Goal: Task Accomplishment & Management: Manage account settings

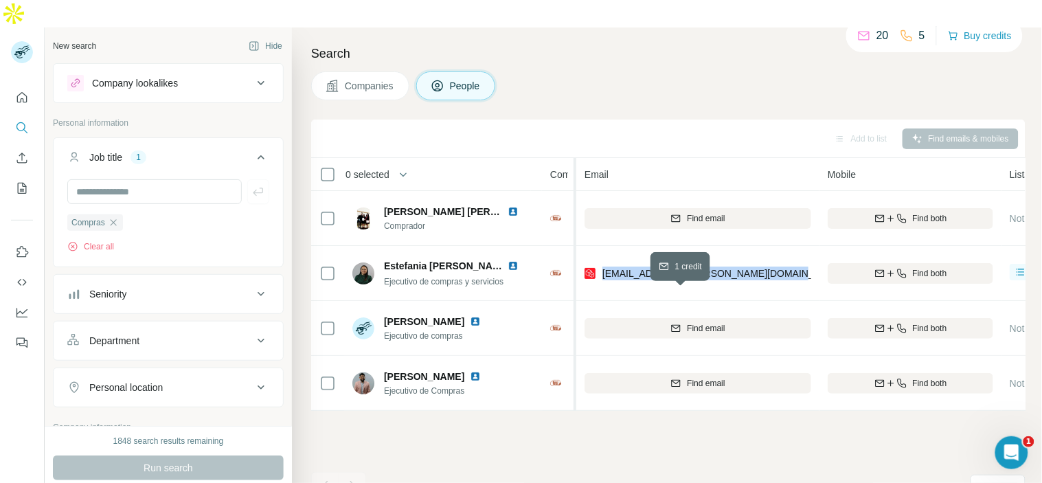
scroll to position [0, 16]
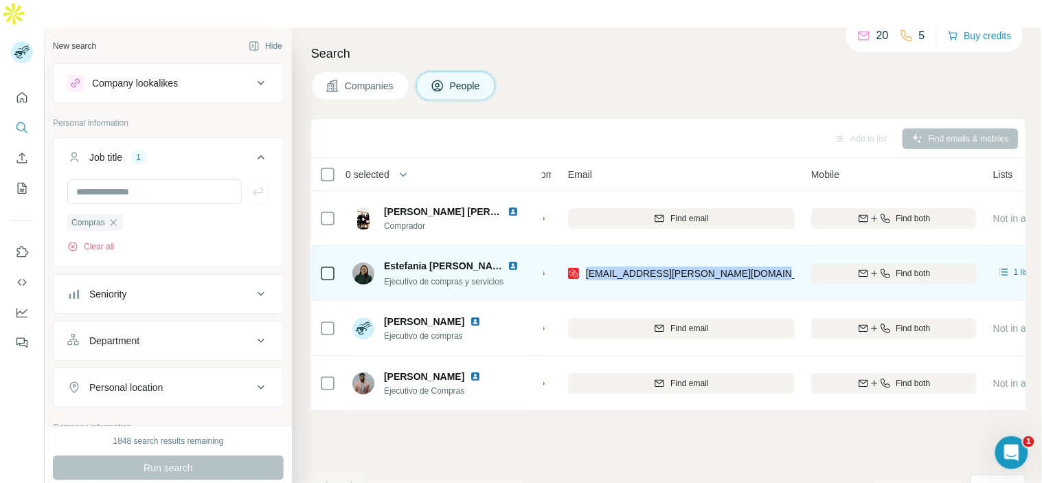
click at [777, 254] on div "[EMAIL_ADDRESS][PERSON_NAME][DOMAIN_NAME]" at bounding box center [681, 273] width 227 height 38
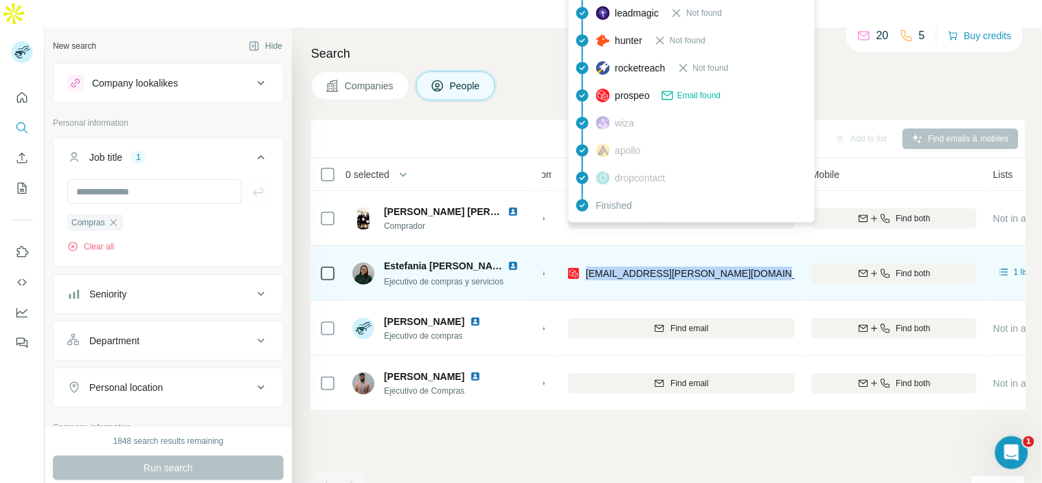
drag, startPoint x: 777, startPoint y: 244, endPoint x: 586, endPoint y: 246, distance: 191.0
click at [586, 254] on div "[EMAIL_ADDRESS][PERSON_NAME][DOMAIN_NAME]" at bounding box center [681, 273] width 227 height 38
copy span "[EMAIL_ADDRESS][PERSON_NAME][DOMAIN_NAME]"
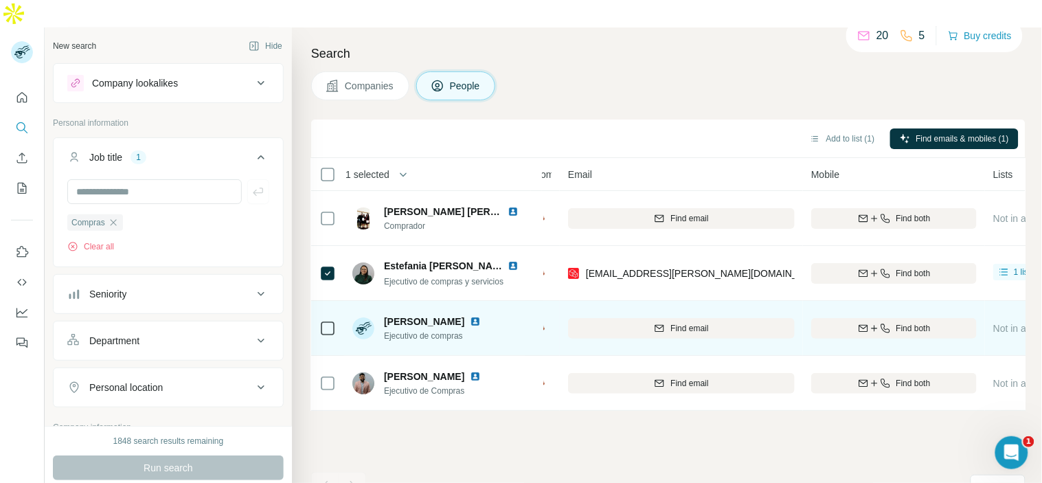
click at [324, 310] on div at bounding box center [327, 328] width 16 height 38
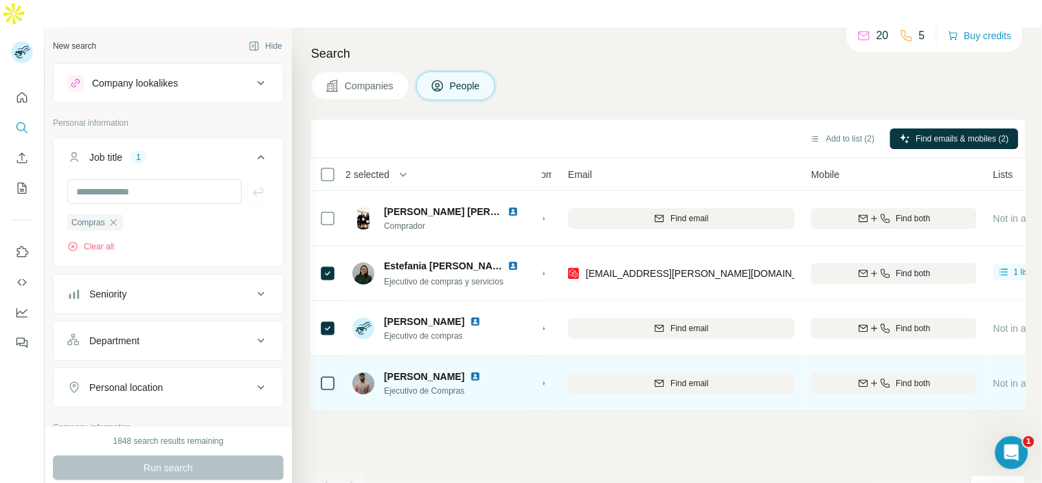
click at [335, 375] on icon at bounding box center [327, 383] width 16 height 16
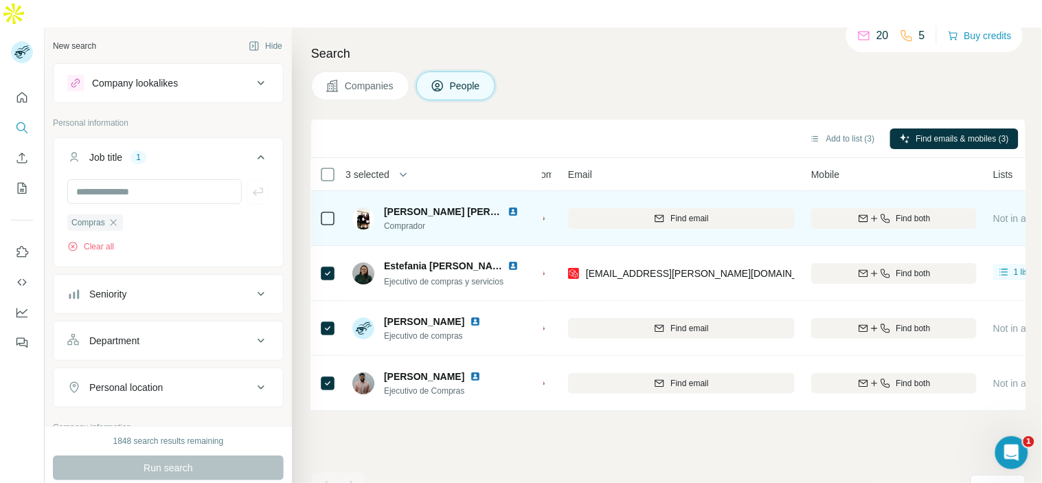
click at [334, 199] on div at bounding box center [327, 218] width 16 height 38
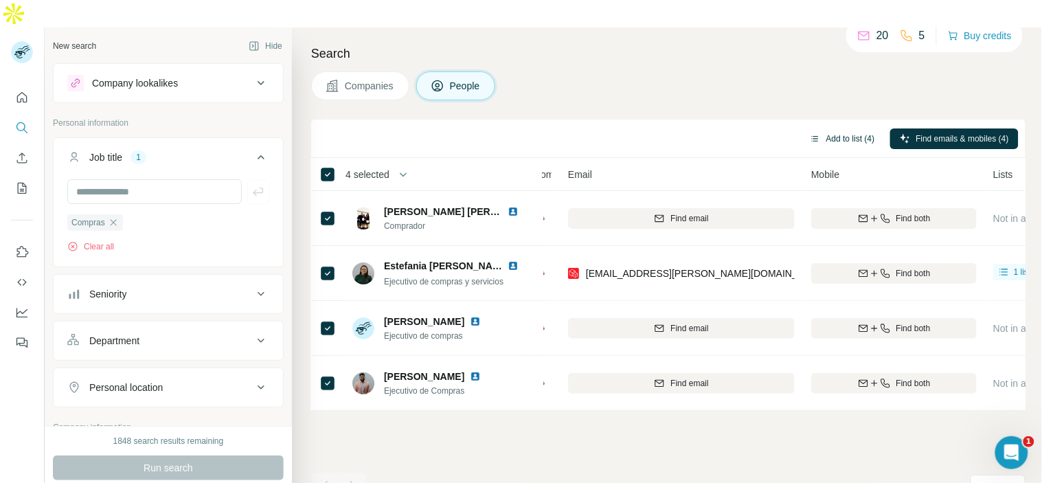
click at [829, 128] on button "Add to list (4)" at bounding box center [842, 138] width 85 height 21
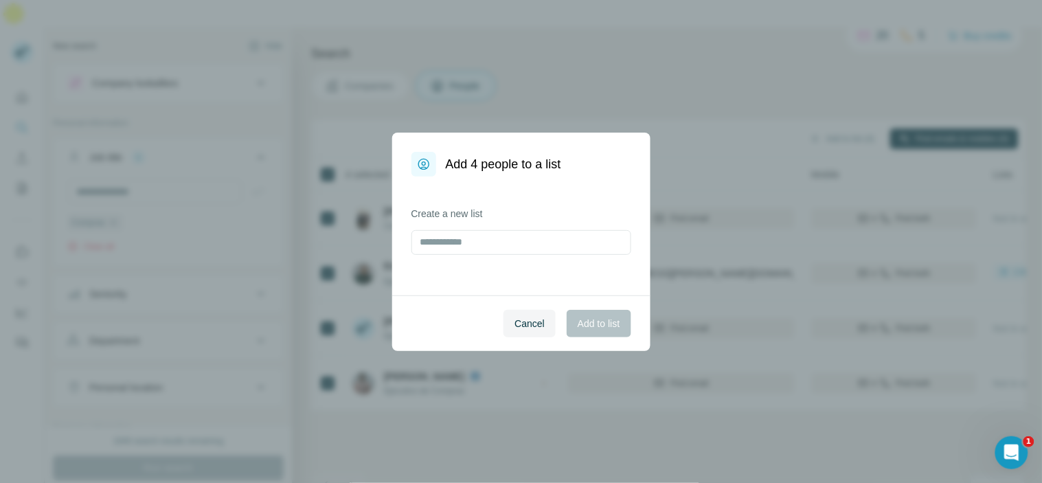
click at [853, 107] on div "Add 4 people to a list Create a new list Cancel Add to list" at bounding box center [521, 241] width 1042 height 483
click at [541, 254] on input "text" at bounding box center [522, 242] width 220 height 25
click at [520, 240] on input "text" at bounding box center [522, 242] width 220 height 25
type input "*********"
click at [609, 325] on span "Add to list" at bounding box center [599, 324] width 42 height 14
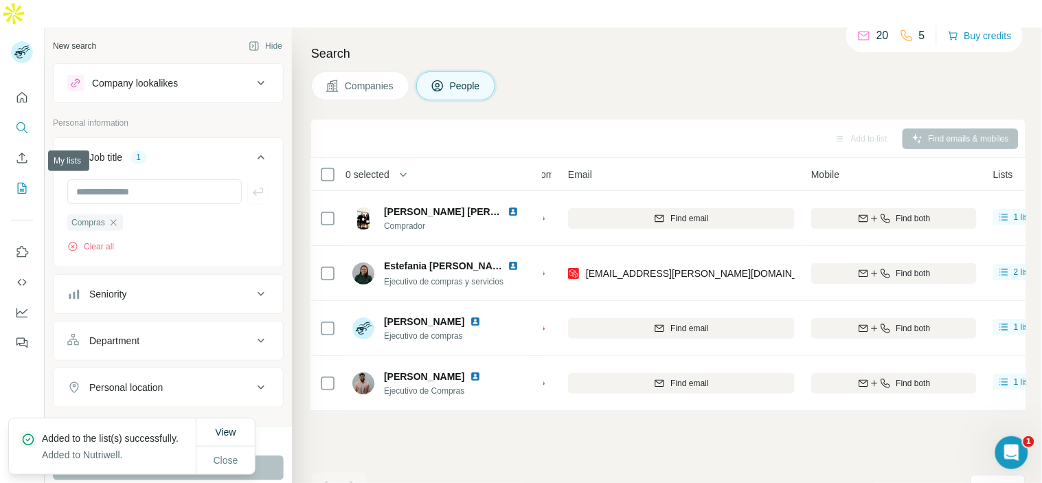
click at [26, 176] on button "My lists" at bounding box center [22, 188] width 22 height 25
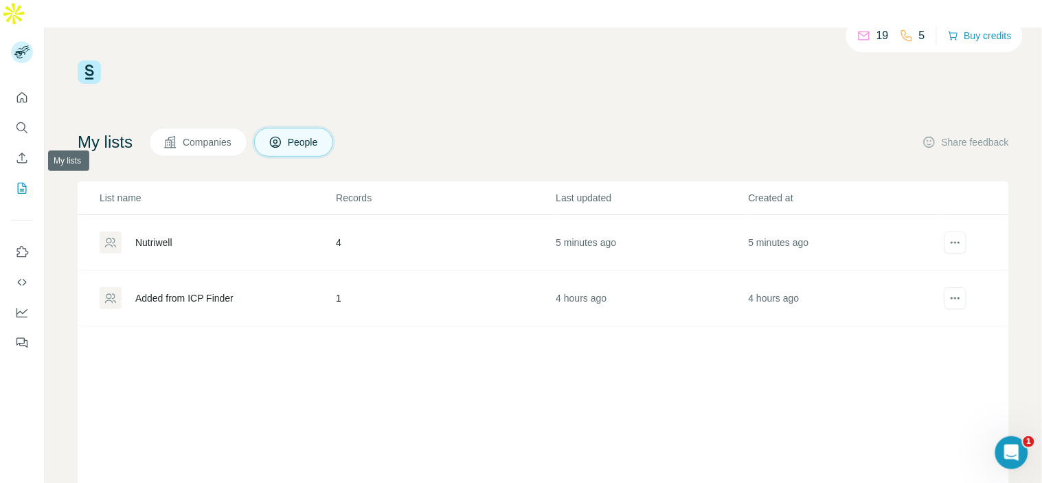
click at [21, 181] on icon "My lists" at bounding box center [22, 188] width 14 height 14
click at [30, 176] on button "My lists" at bounding box center [22, 188] width 22 height 25
click at [25, 129] on icon "Search" at bounding box center [25, 131] width 4 height 4
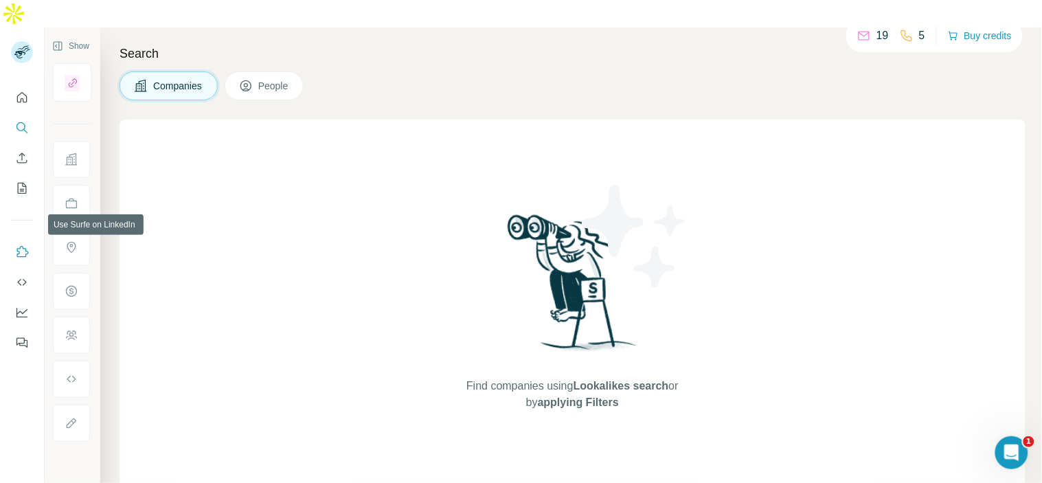
click at [27, 245] on icon "Use Surfe on LinkedIn" at bounding box center [22, 252] width 14 height 14
click at [27, 121] on icon "Search" at bounding box center [22, 128] width 14 height 14
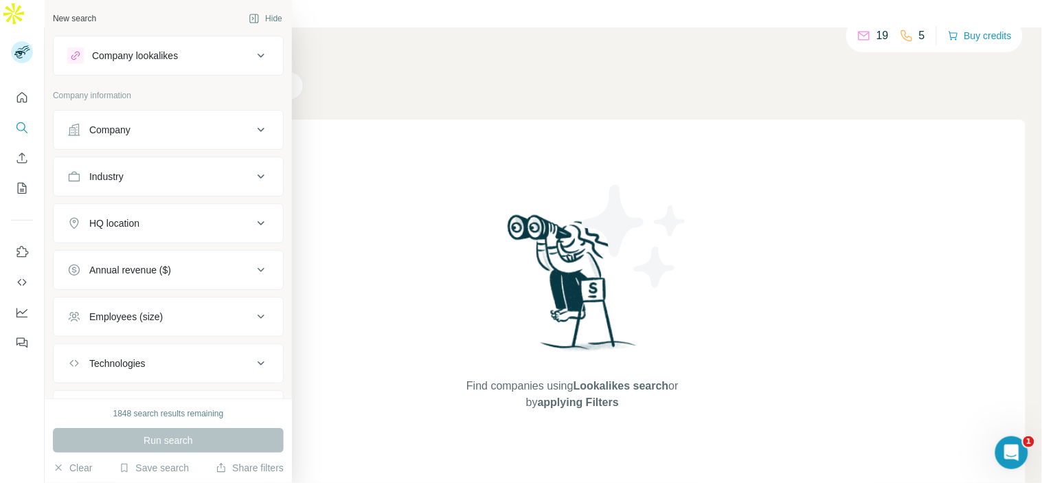
click at [91, 133] on div "Company" at bounding box center [109, 130] width 41 height 14
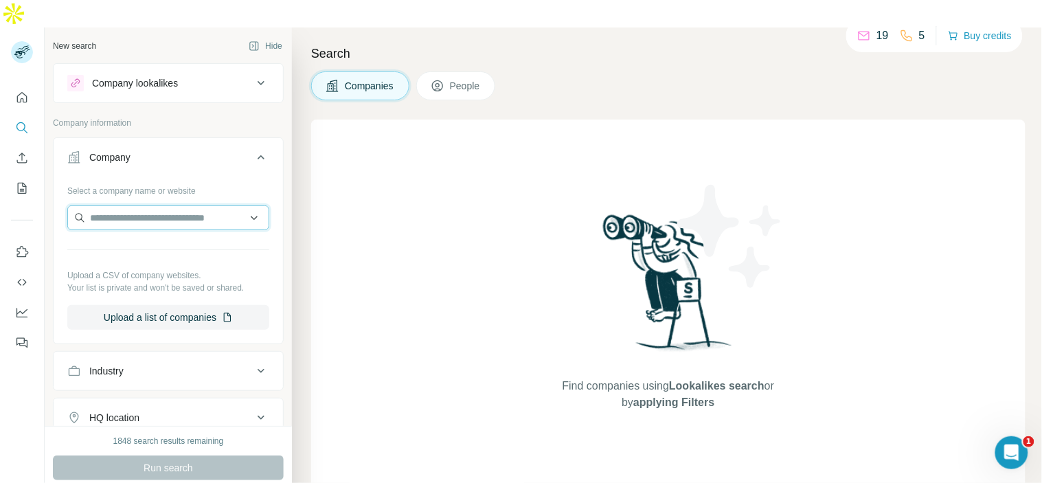
click at [138, 205] on input "text" at bounding box center [168, 217] width 202 height 25
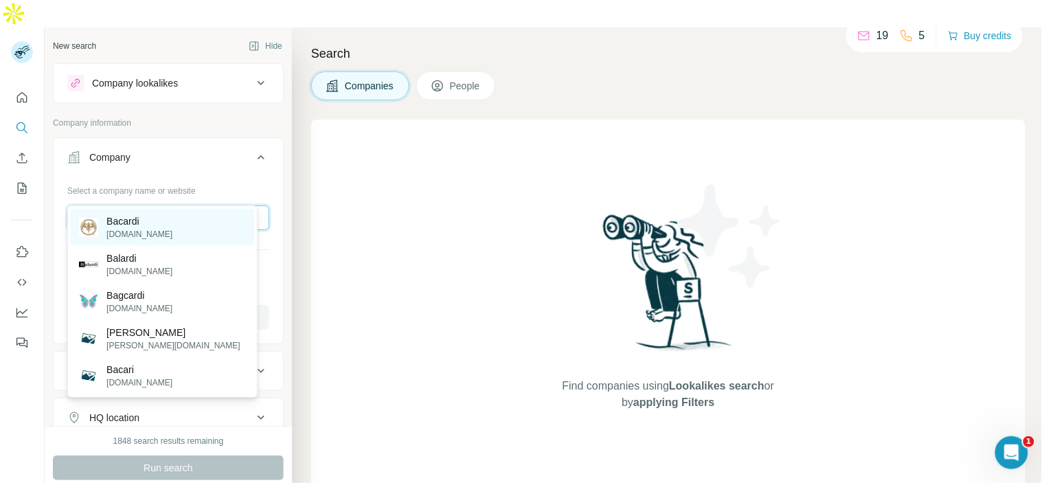
type input "*******"
click at [150, 229] on p "[DOMAIN_NAME]" at bounding box center [139, 234] width 66 height 12
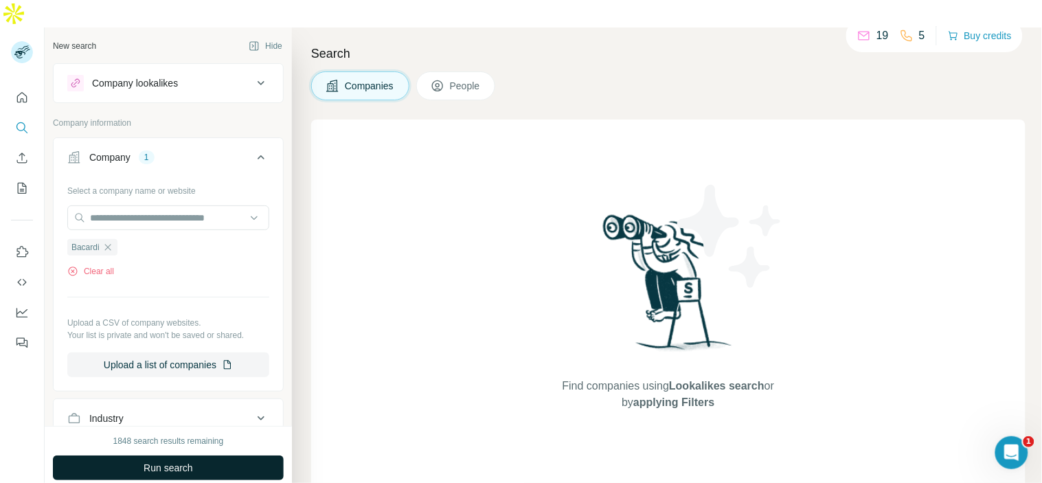
click at [159, 461] on span "Run search" at bounding box center [168, 468] width 49 height 14
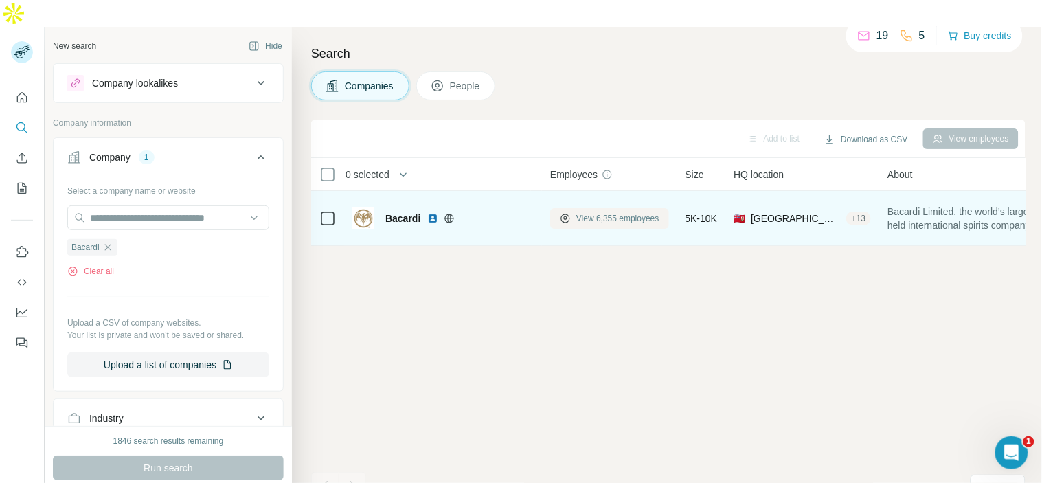
click at [578, 212] on span "View 6,355 employees" at bounding box center [617, 218] width 83 height 12
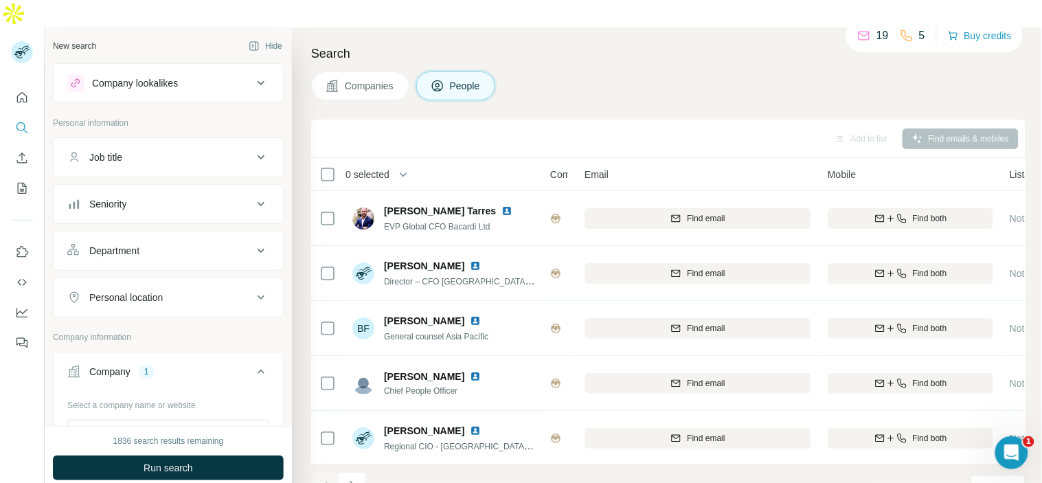
click at [208, 141] on button "Job title" at bounding box center [168, 157] width 229 height 33
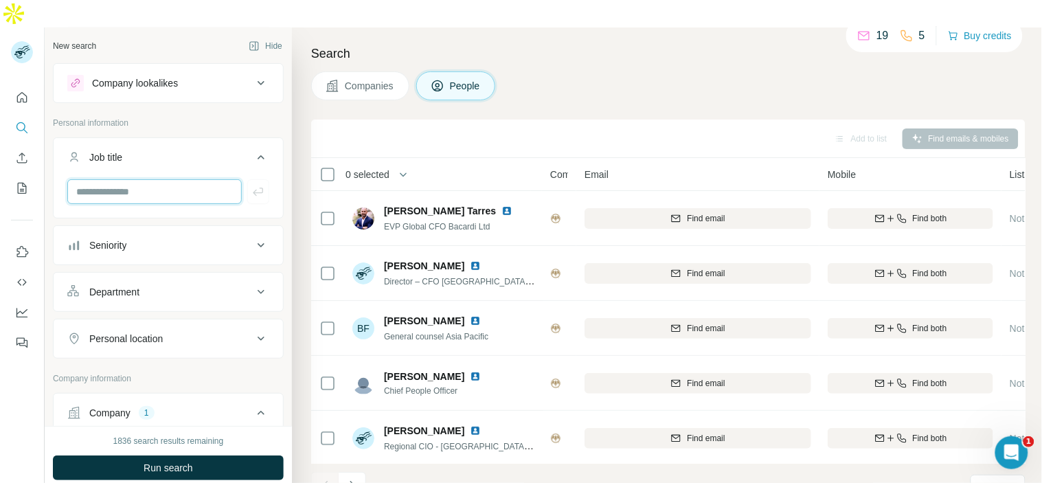
click at [190, 179] on input "text" at bounding box center [154, 191] width 175 height 25
type input "*******"
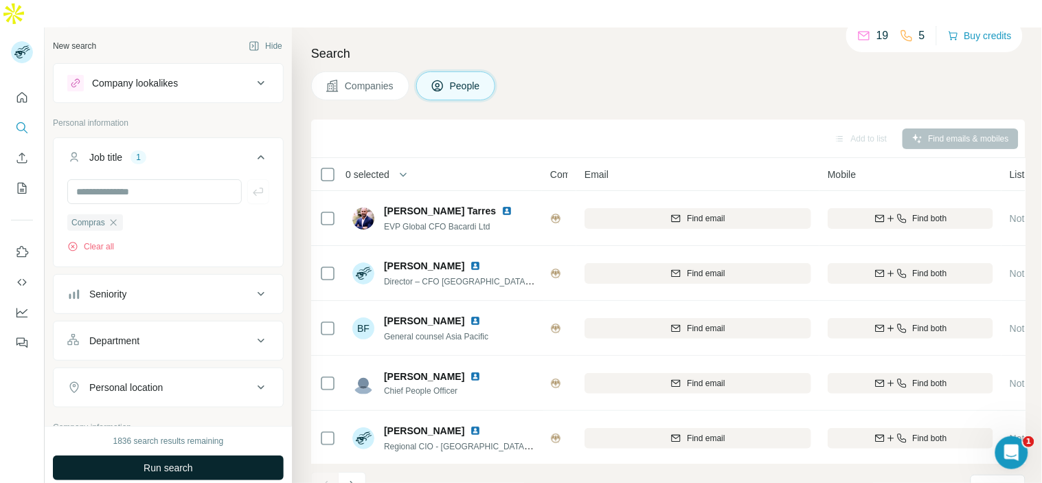
click at [131, 456] on button "Run search" at bounding box center [168, 468] width 231 height 25
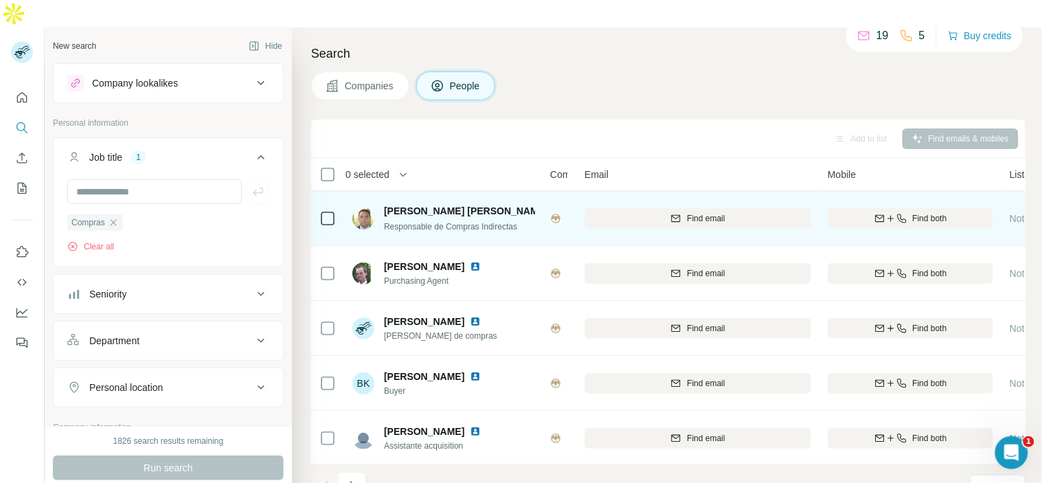
click at [560, 213] on img at bounding box center [555, 218] width 11 height 11
click at [555, 213] on img at bounding box center [555, 218] width 11 height 11
click at [554, 205] on img at bounding box center [559, 210] width 11 height 11
click at [554, 205] on div at bounding box center [562, 210] width 16 height 11
click at [554, 205] on img at bounding box center [559, 210] width 11 height 11
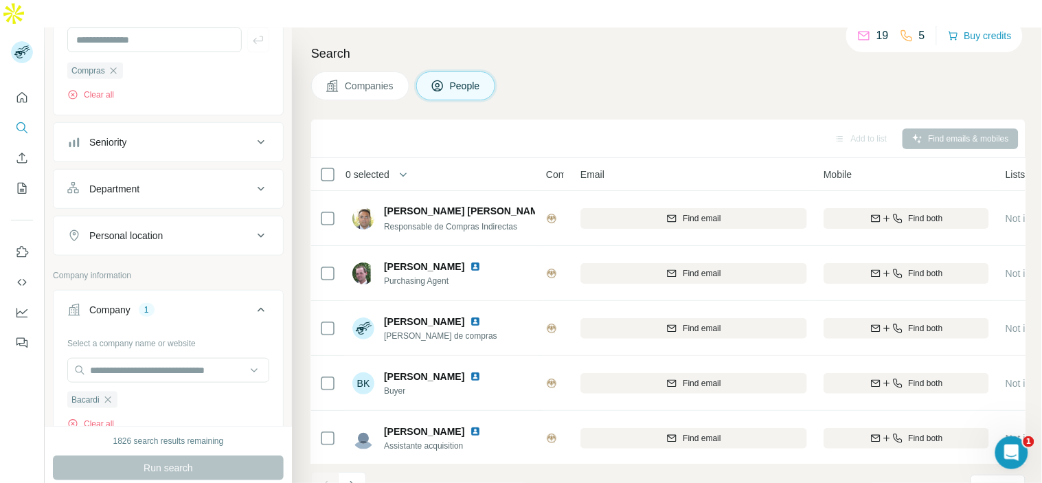
scroll to position [153, 0]
click at [201, 228] on div "Personal location" at bounding box center [160, 235] width 186 height 14
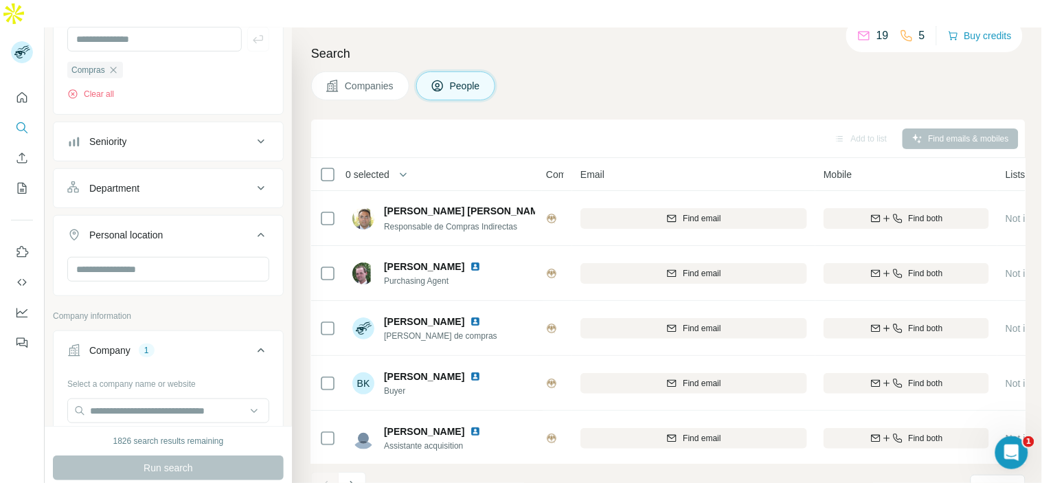
click at [201, 228] on div "Personal location" at bounding box center [160, 235] width 186 height 14
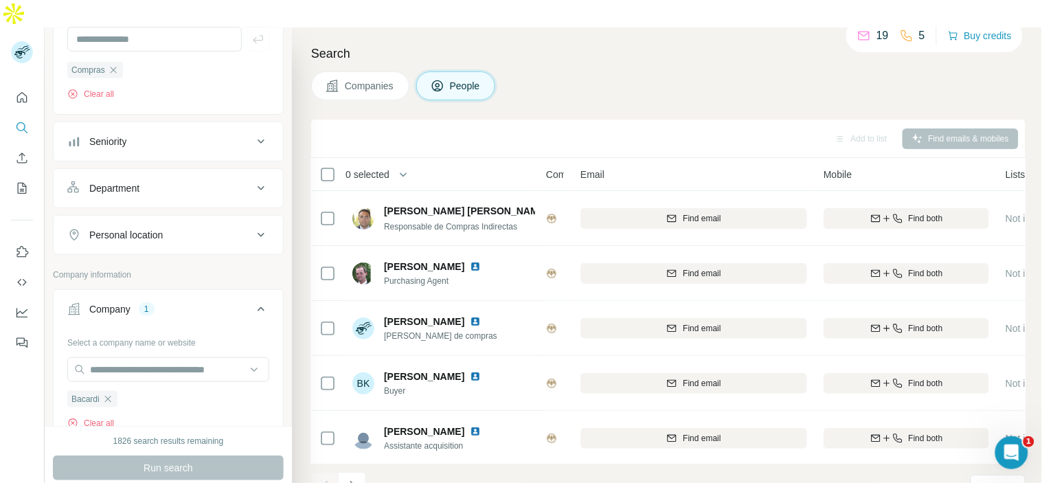
click at [201, 228] on div "Personal location" at bounding box center [160, 235] width 186 height 14
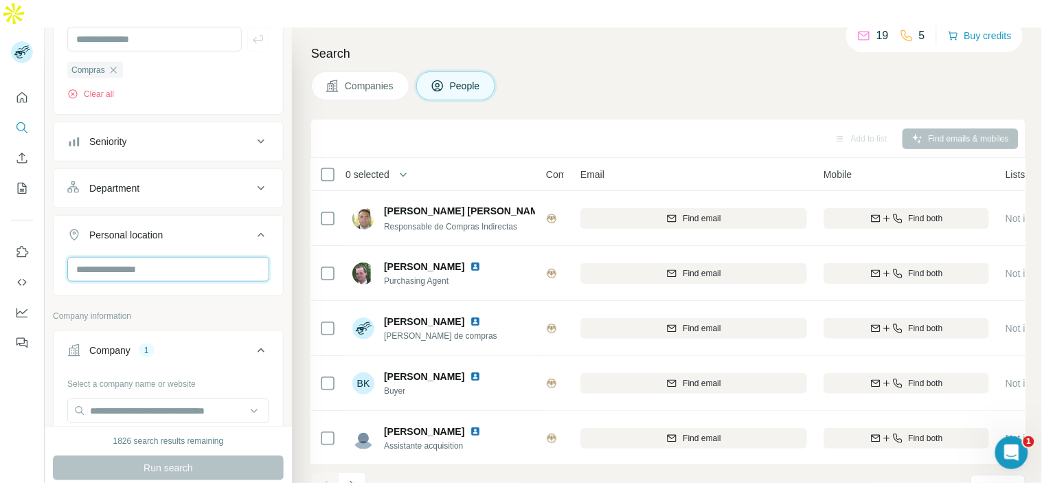
click at [179, 257] on input "text" at bounding box center [168, 269] width 202 height 25
type input "***"
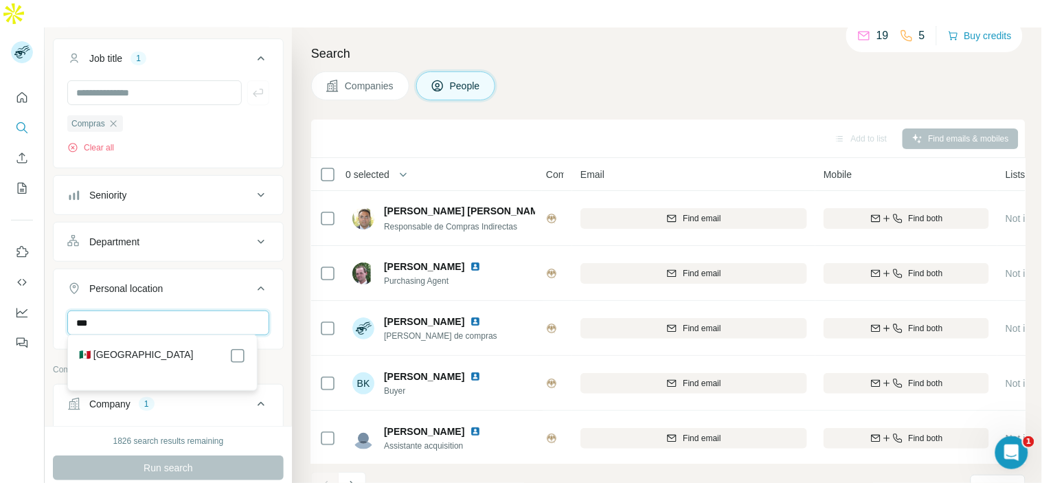
scroll to position [76, 0]
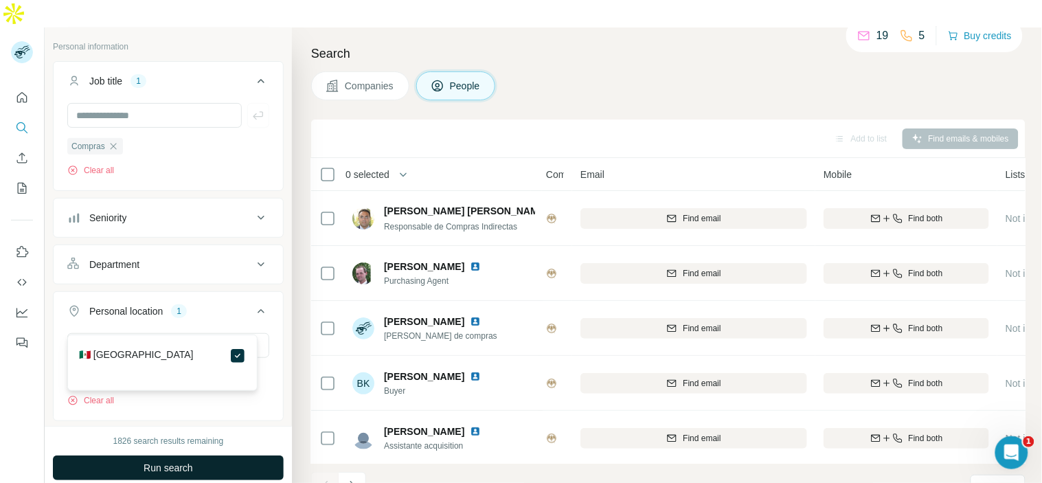
click at [203, 456] on button "Run search" at bounding box center [168, 468] width 231 height 25
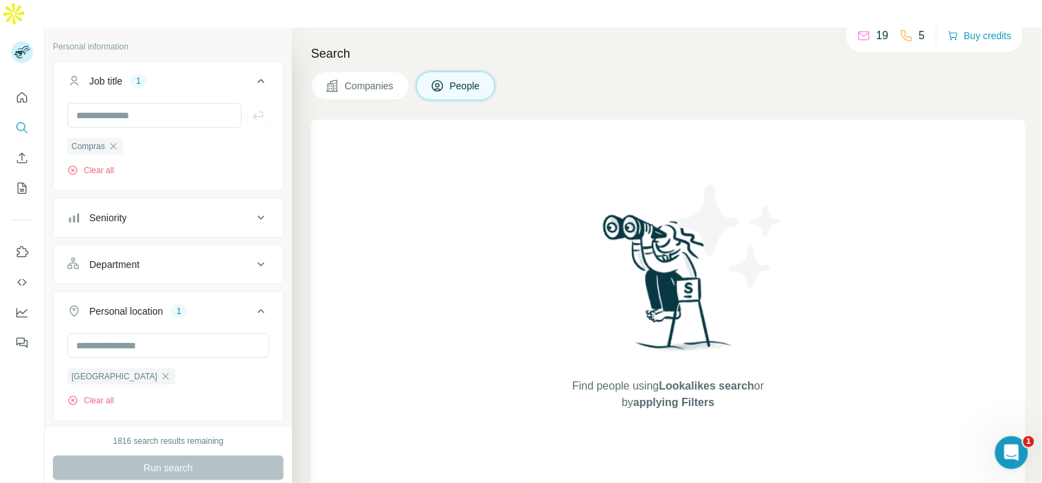
click at [115, 141] on icon "button" at bounding box center [113, 146] width 11 height 11
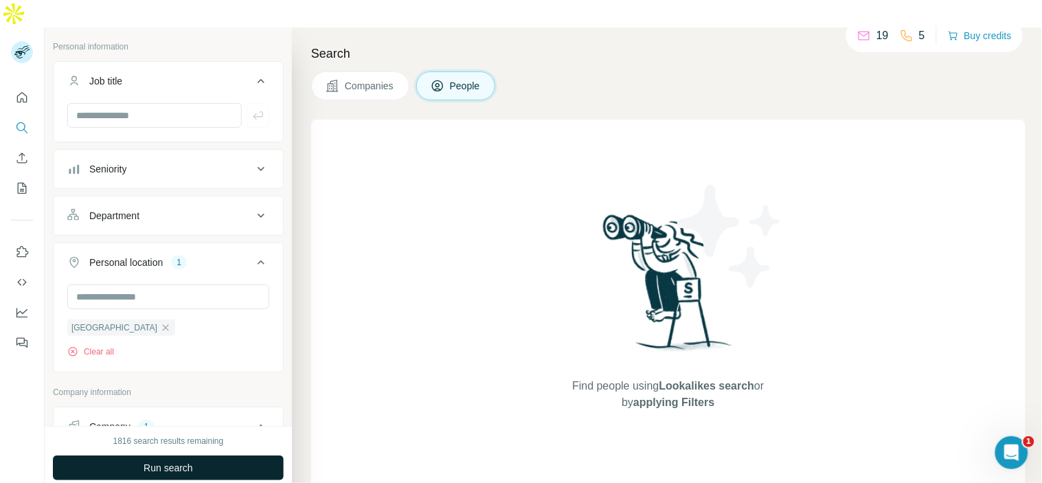
click at [174, 461] on span "Run search" at bounding box center [168, 468] width 49 height 14
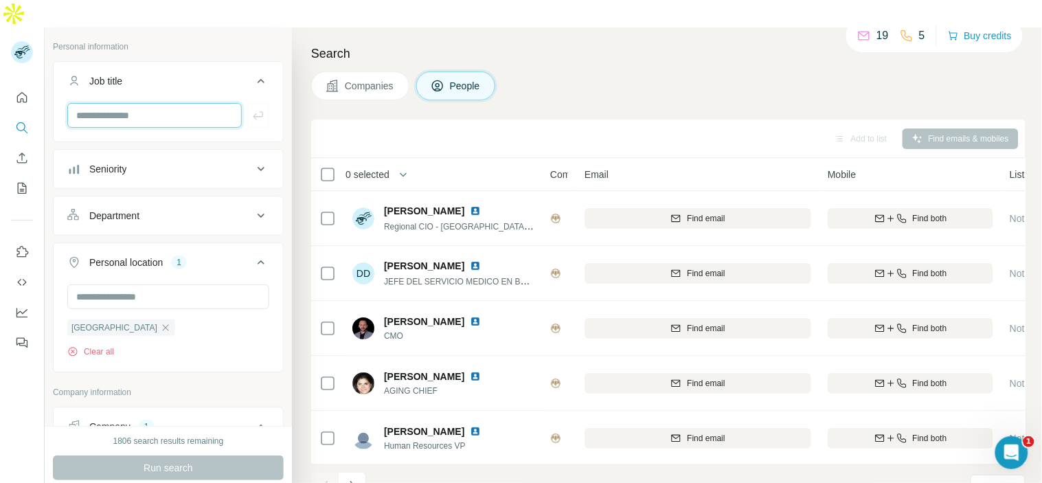
click at [181, 103] on input "text" at bounding box center [154, 115] width 175 height 25
type input "**********"
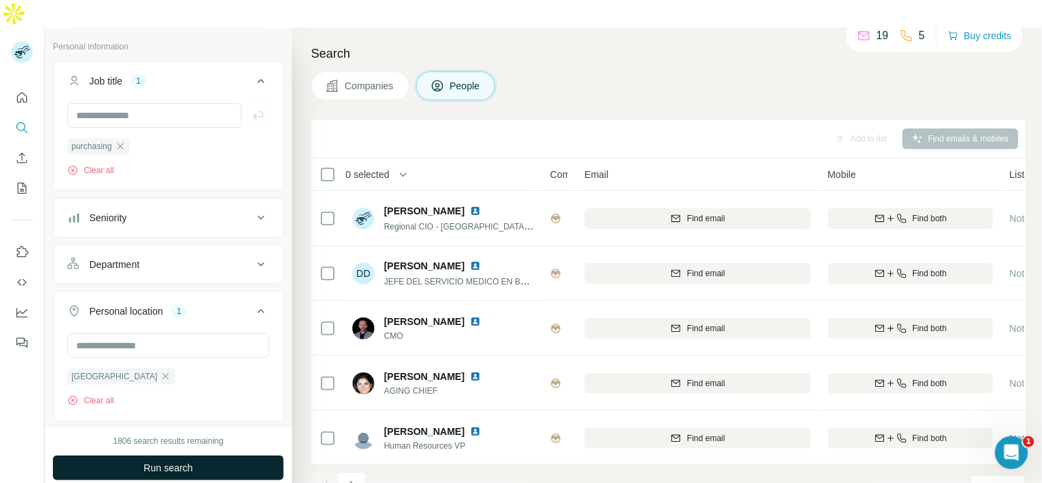
click at [201, 456] on button "Run search" at bounding box center [168, 468] width 231 height 25
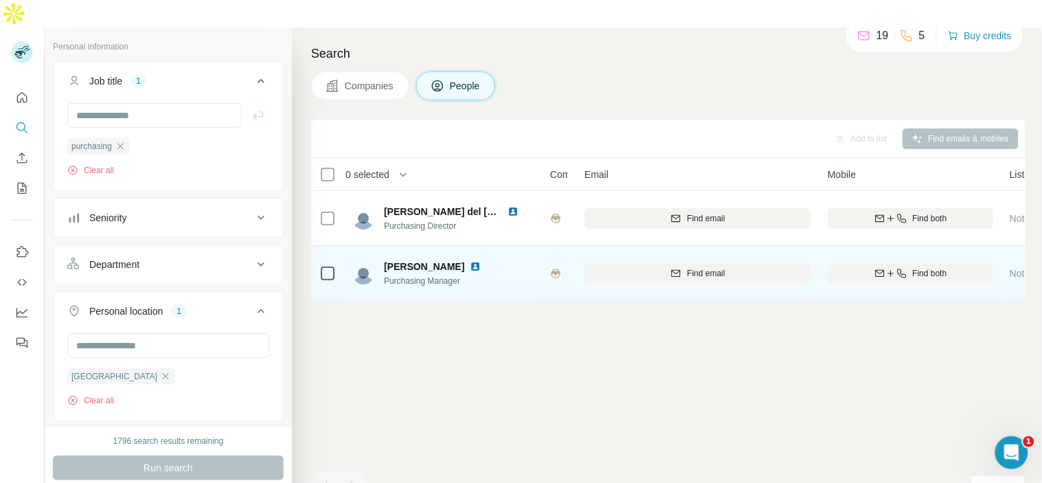
click at [470, 261] on img at bounding box center [475, 266] width 11 height 11
